Goal: Information Seeking & Learning: Learn about a topic

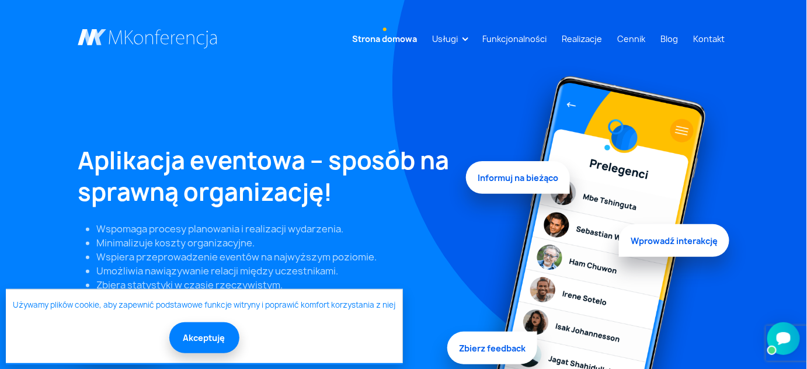
click at [209, 338] on button "Akceptuję" at bounding box center [204, 337] width 70 height 31
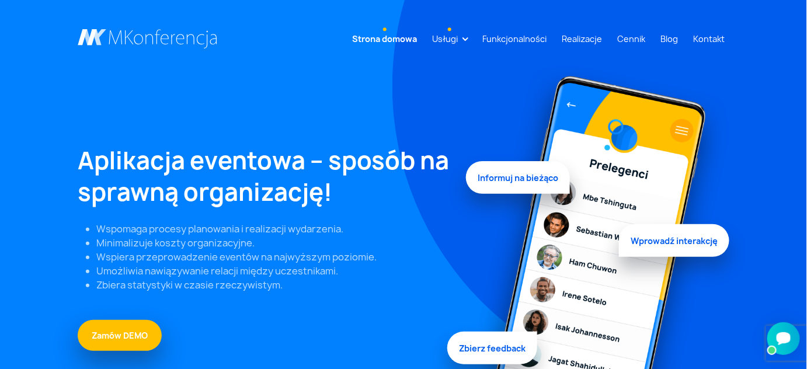
click at [463, 39] on link "Usługi" at bounding box center [445, 39] width 35 height 22
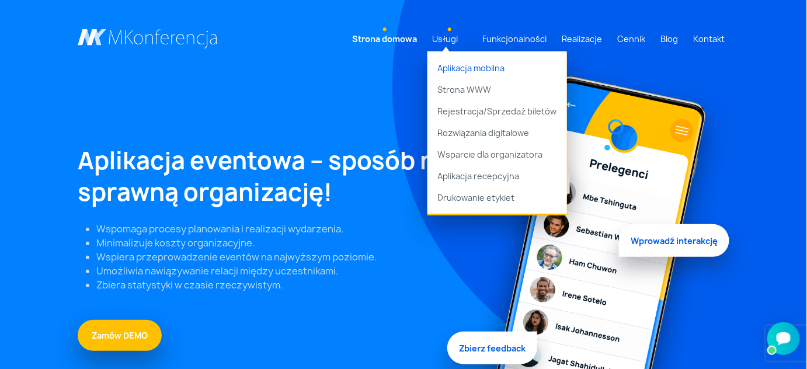
click at [529, 72] on link "Aplikacja mobilna" at bounding box center [498, 64] width 140 height 27
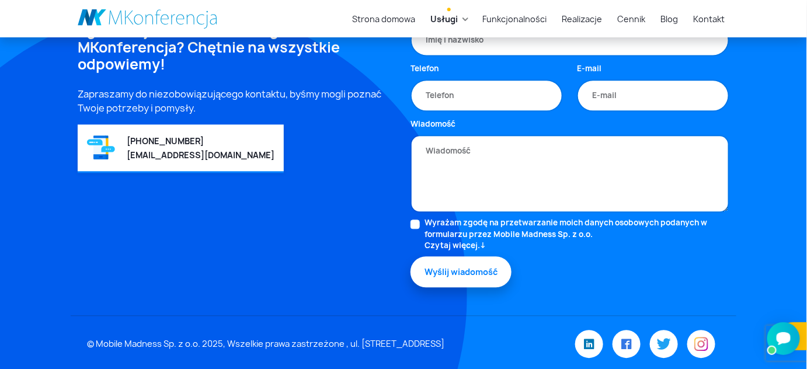
scroll to position [856, 0]
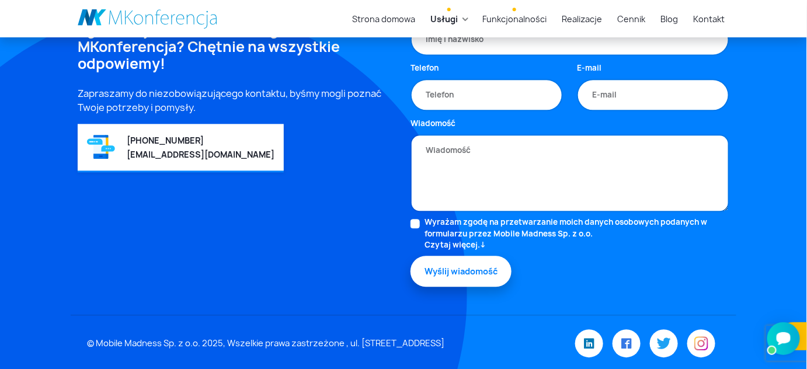
click at [526, 21] on link "Funkcjonalności" at bounding box center [515, 19] width 74 height 22
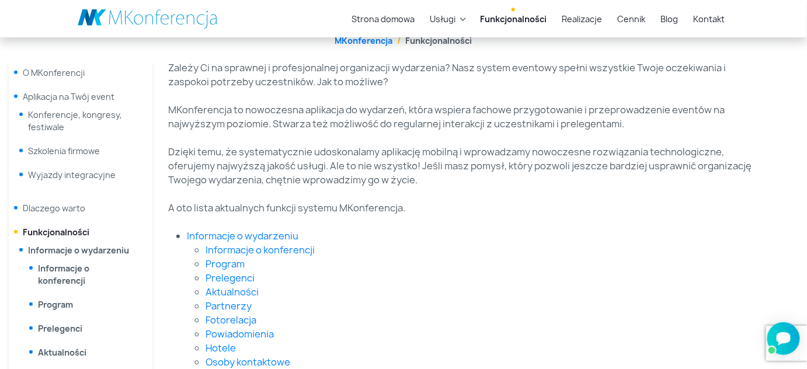
scroll to position [212, 0]
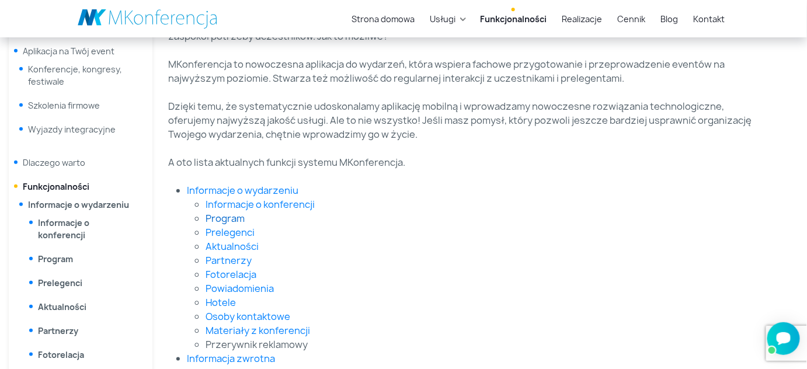
click at [218, 215] on link "Program" at bounding box center [225, 218] width 39 height 13
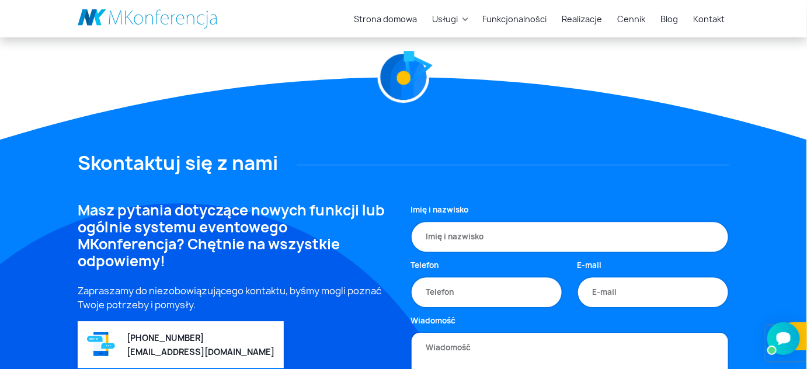
scroll to position [1206, 0]
